Goal: Task Accomplishment & Management: Manage account settings

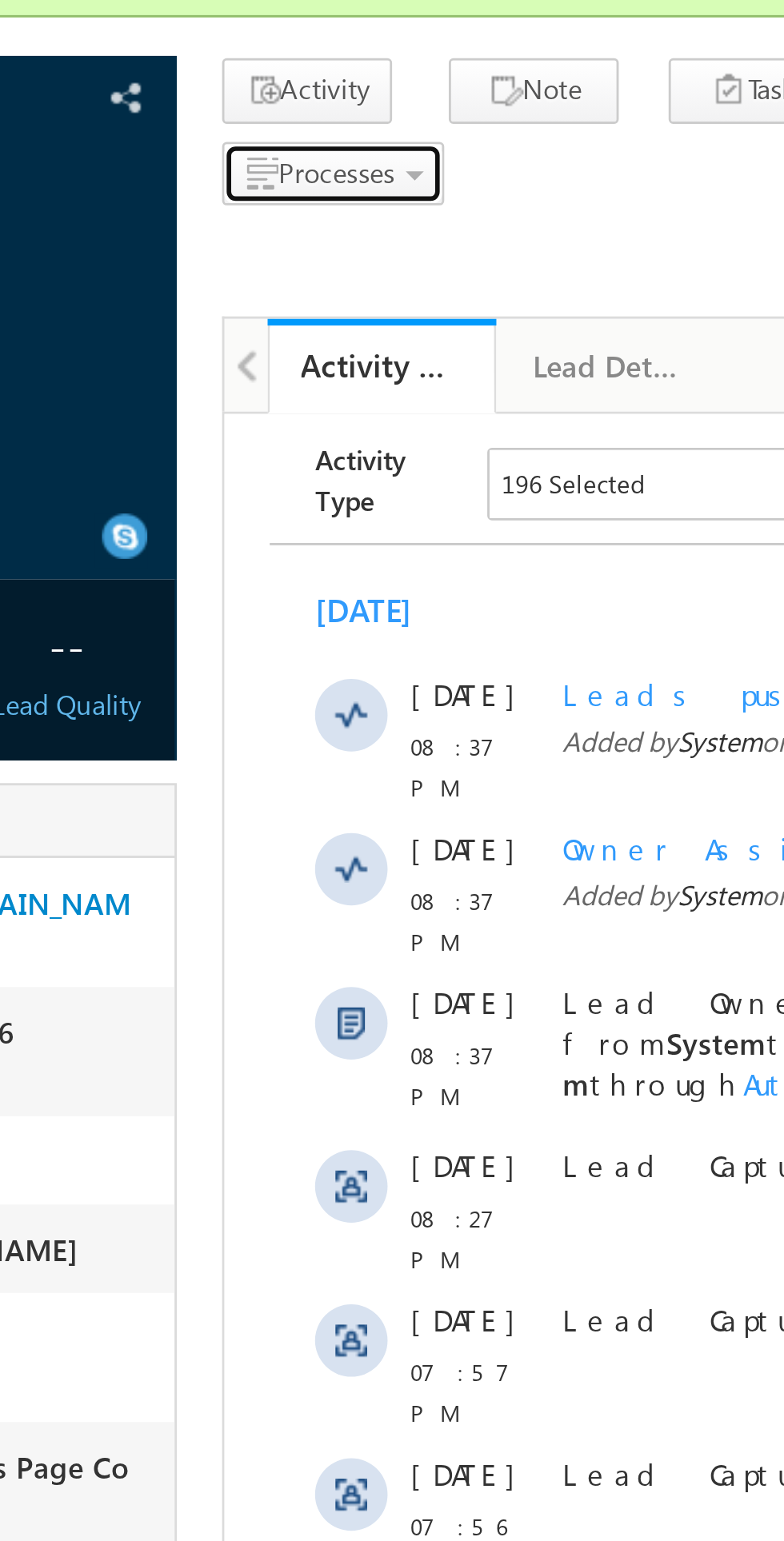
click at [321, 189] on span "Processes" at bounding box center [313, 194] width 41 height 12
click at [0, 0] on span "Call me later" at bounding box center [0, 0] width 0 height 0
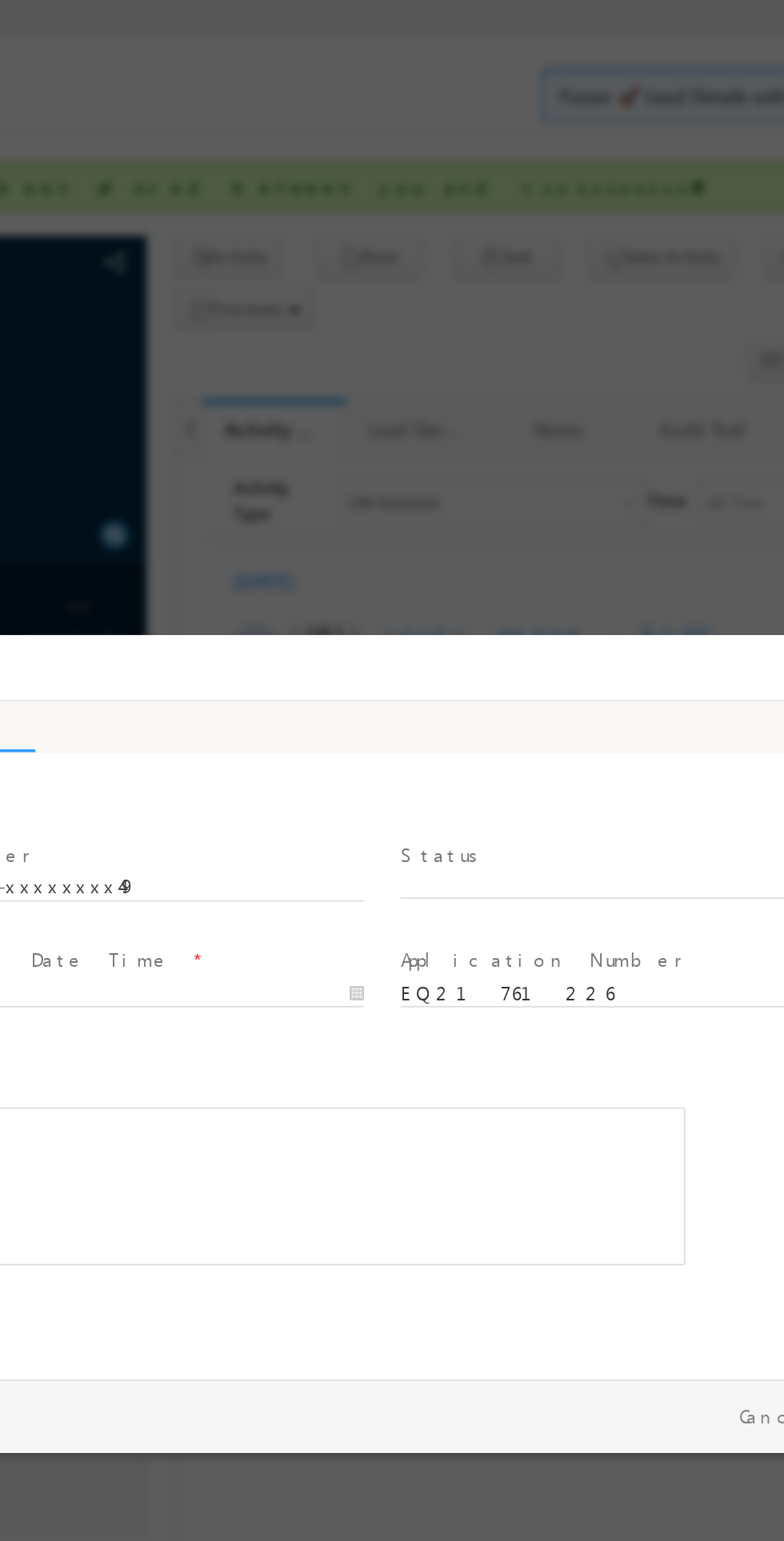
click at [220, 773] on span "X" at bounding box center [284, 776] width 298 height 16
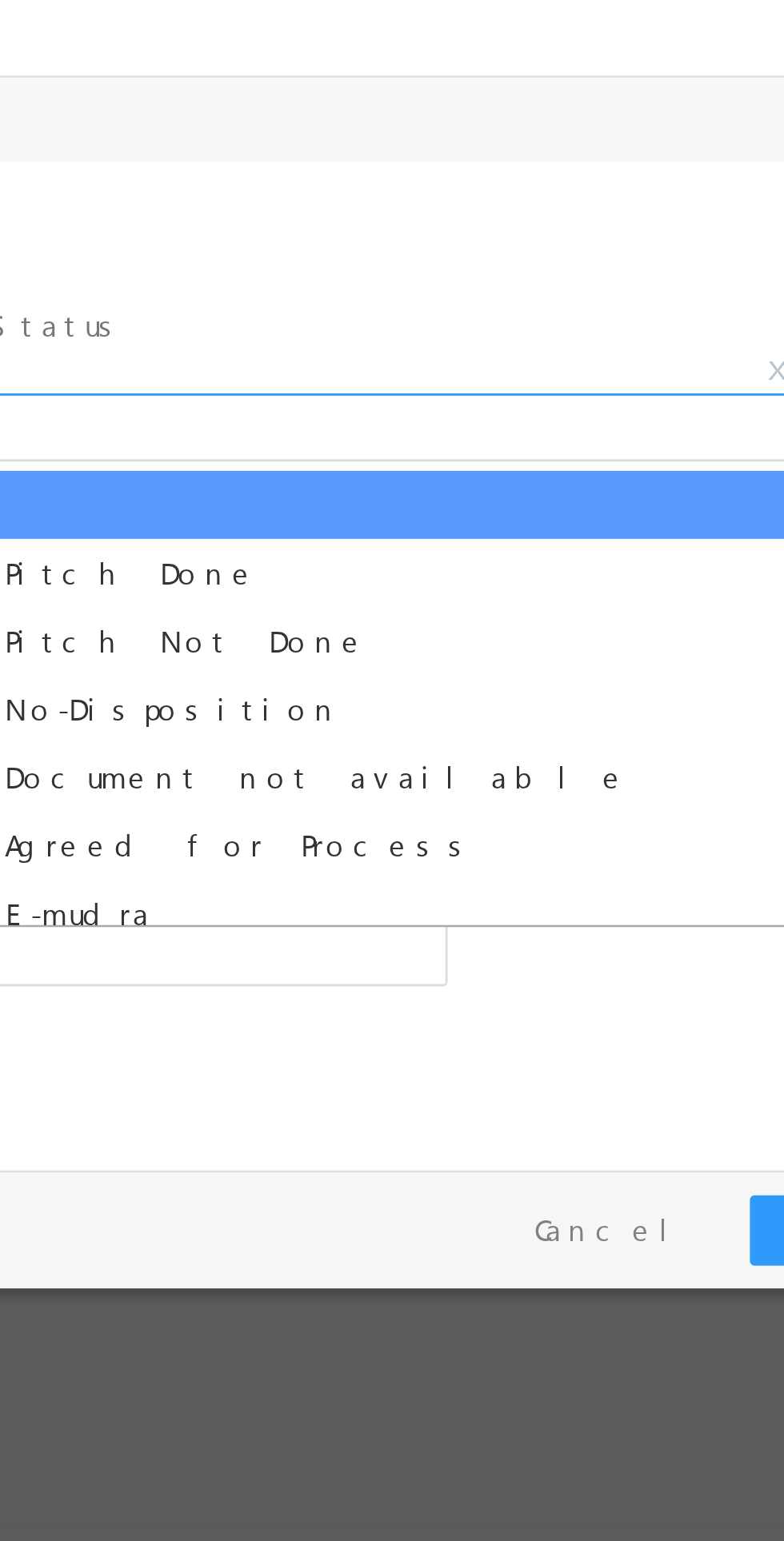
select select "Pitch Not Done"
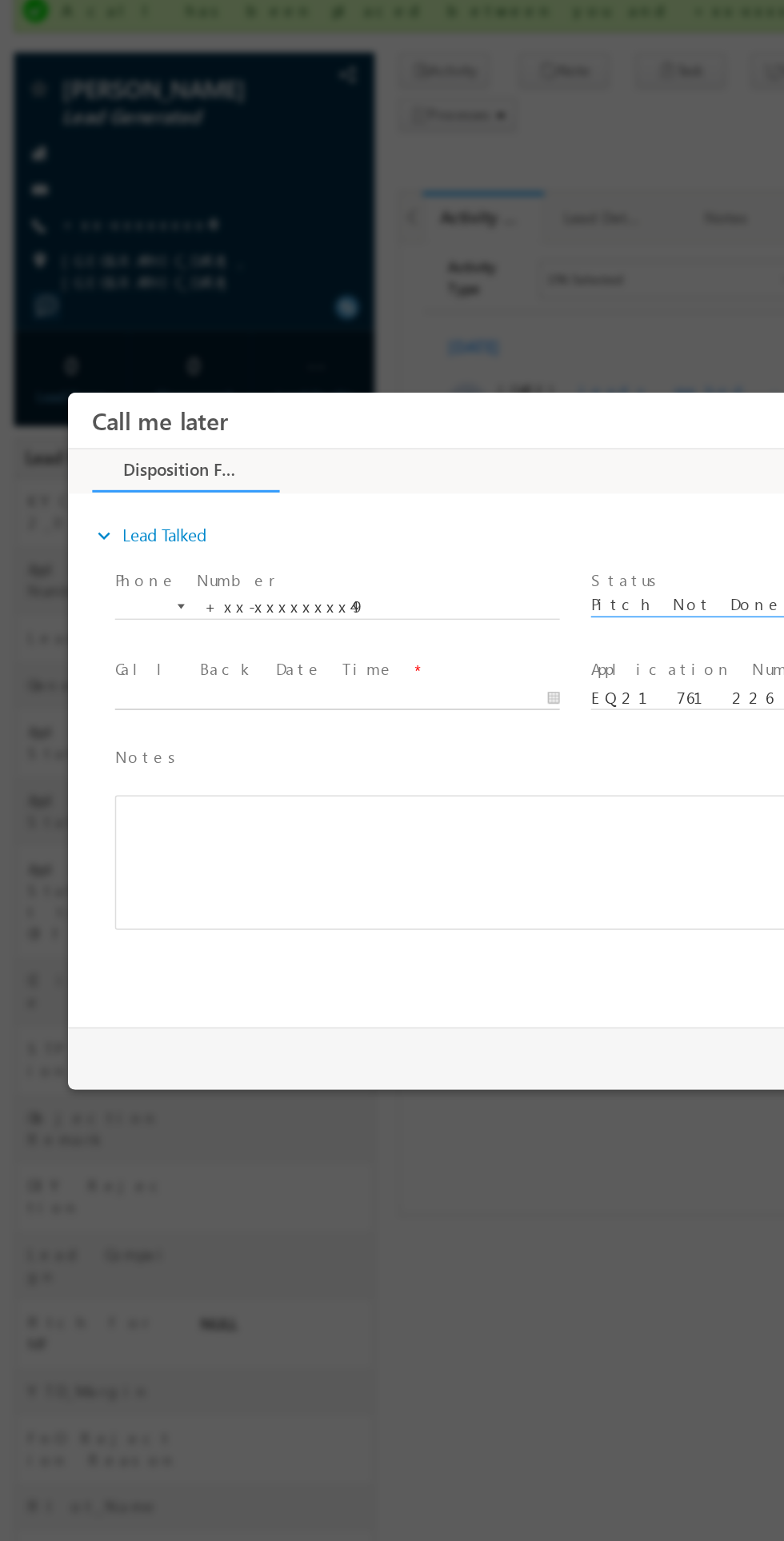
click at [237, 593] on body "Call me later ×" at bounding box center [407, 599] width 680 height 415
type input "[DATE] 10:45 PM"
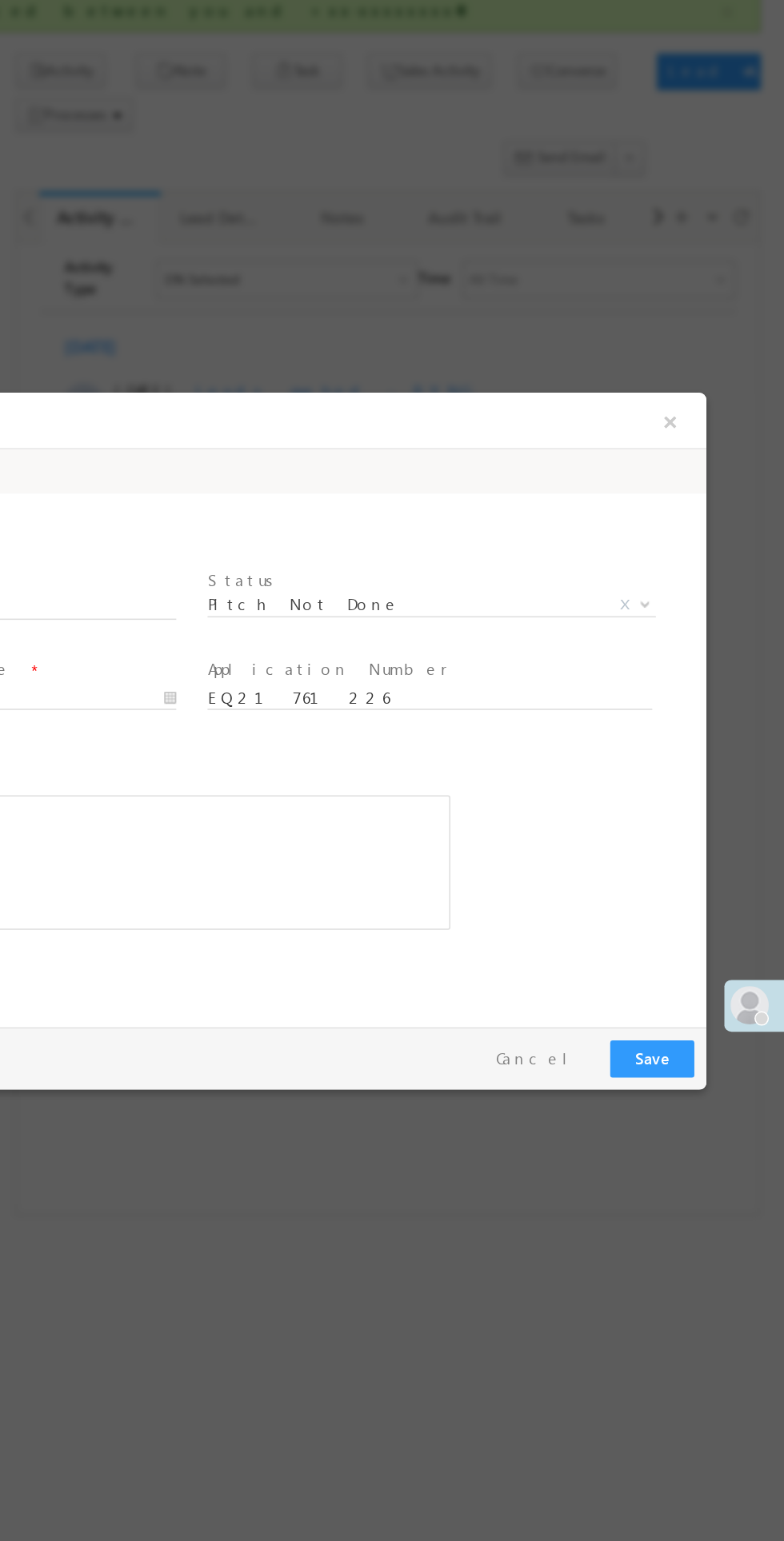
click at [313, 854] on div "Pay & Save Save Cancel" at bounding box center [29, 835] width 688 height 42
click at [346, 841] on button "Save" at bounding box center [329, 835] width 56 height 25
